Goal: Check status: Check status

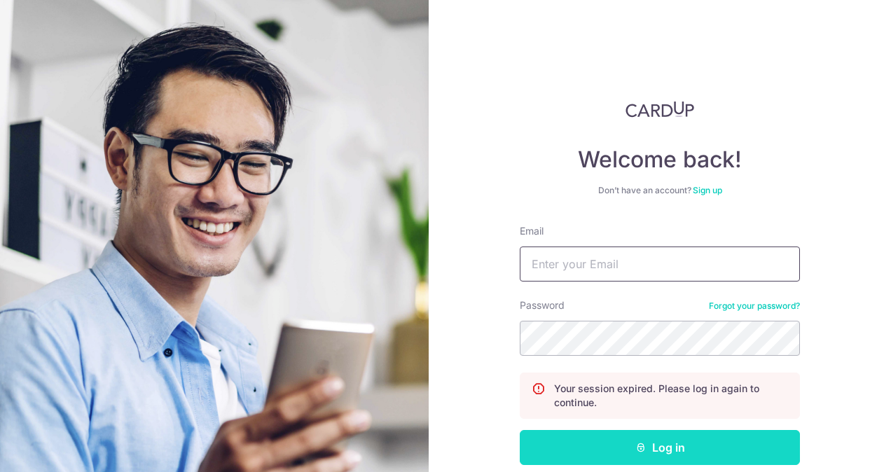
type input "[PERSON_NAME][EMAIL_ADDRESS][PERSON_NAME][DOMAIN_NAME]"
click at [590, 444] on button "Log in" at bounding box center [660, 447] width 280 height 35
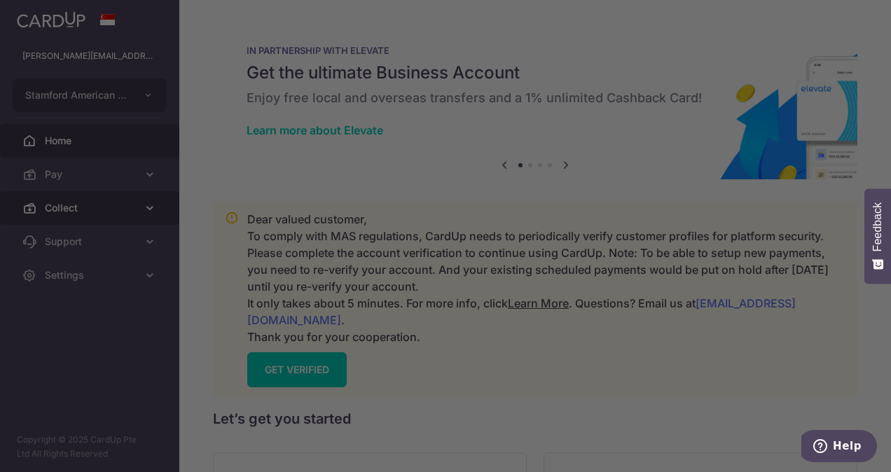
click at [132, 204] on div at bounding box center [450, 238] width 900 height 477
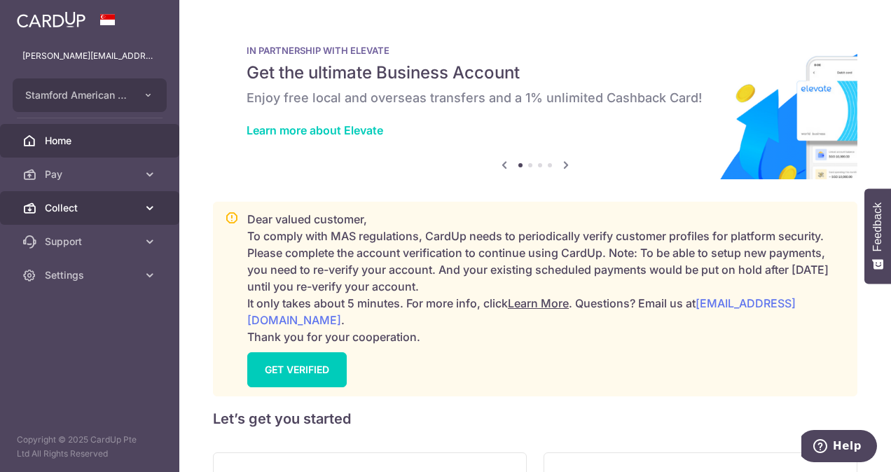
click at [67, 208] on span "Collect" at bounding box center [91, 208] width 92 height 14
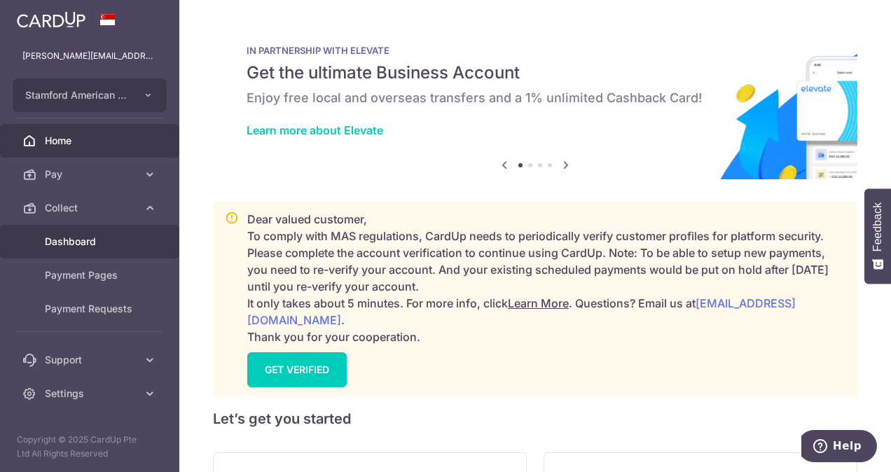
click at [97, 247] on span "Dashboard" at bounding box center [91, 242] width 92 height 14
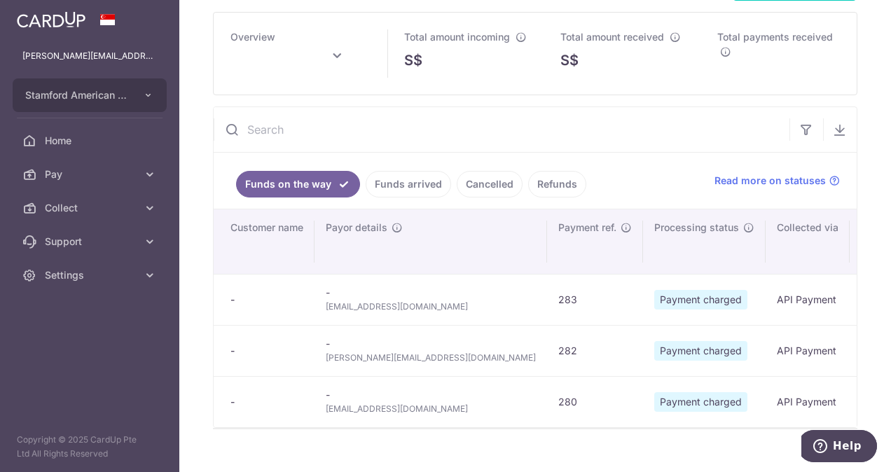
scroll to position [57, 0]
click at [388, 193] on link "Funds arrived" at bounding box center [408, 183] width 85 height 27
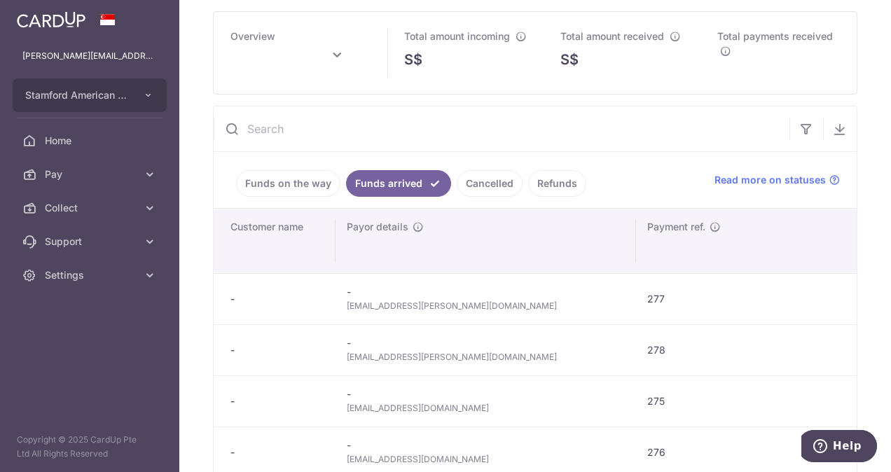
click at [376, 362] on span "tumshie.smillie@gmail.com" at bounding box center [486, 357] width 278 height 14
copy tr "tumshie.smillie@gmail.com"
type input "September 2025"
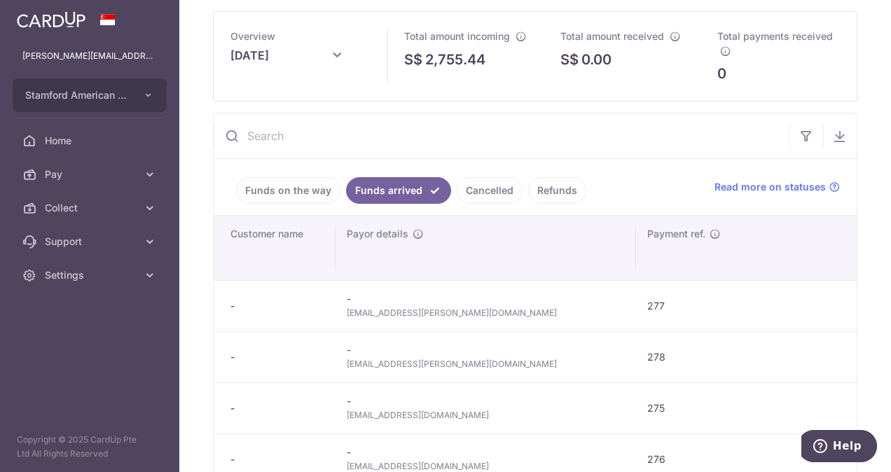
click at [378, 308] on span "tiago@veiga.me" at bounding box center [486, 313] width 278 height 14
copy span "veiga"
click at [357, 310] on span "tiago@veiga.me" at bounding box center [486, 313] width 278 height 14
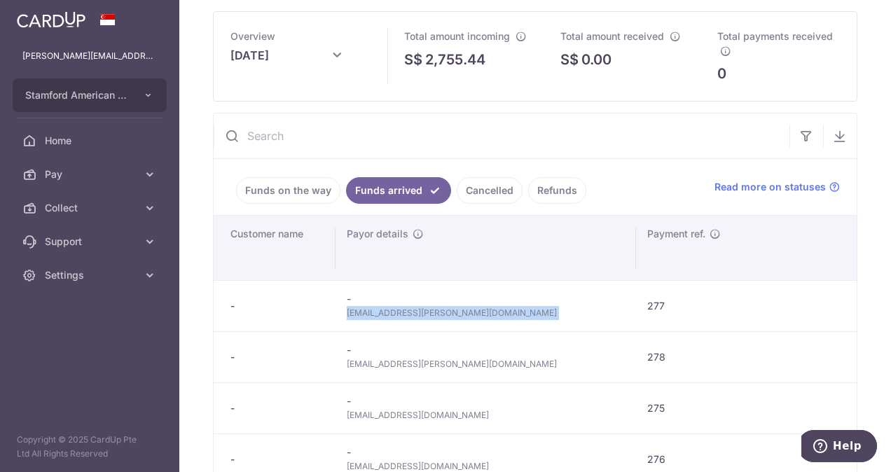
click at [357, 310] on span "tiago@veiga.me" at bounding box center [486, 313] width 278 height 14
copy tr "tiago@veiga.me"
